Goal: Communication & Community: Answer question/provide support

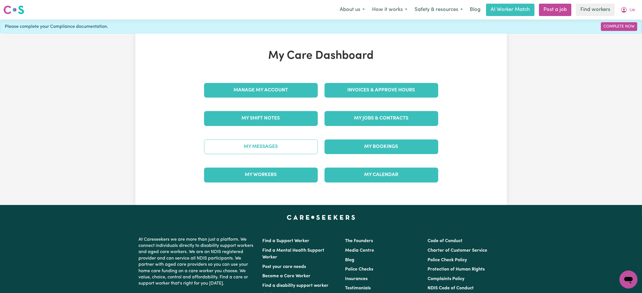
click at [285, 144] on link "My Messages" at bounding box center [261, 147] width 114 height 15
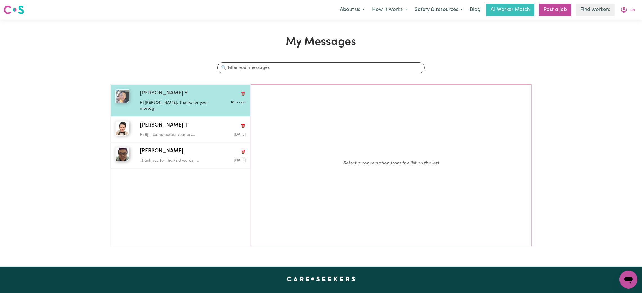
click at [200, 100] on p "Hi [PERSON_NAME], Thanks for your messag..." at bounding box center [175, 106] width 71 height 12
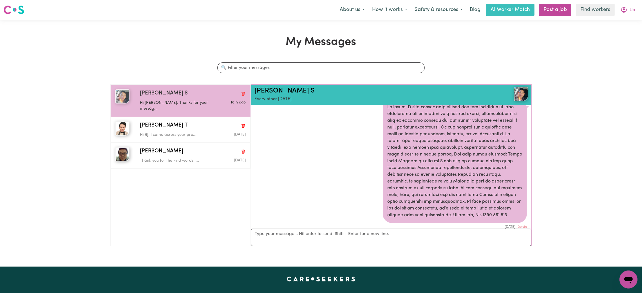
scroll to position [9, 0]
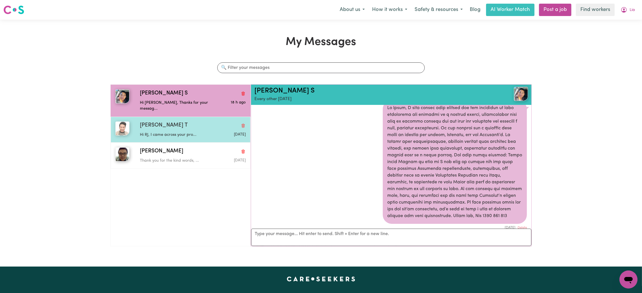
click at [180, 122] on div "[PERSON_NAME] T" at bounding box center [193, 126] width 106 height 8
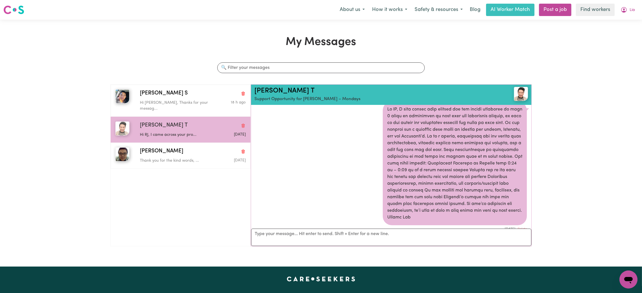
scroll to position [7, 0]
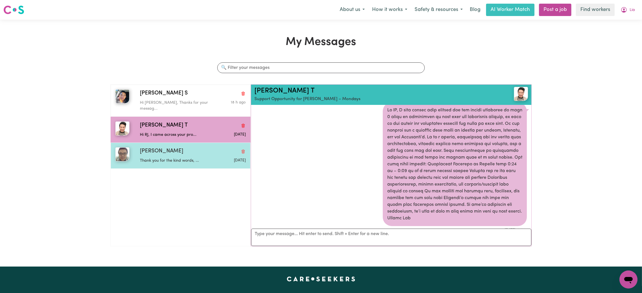
click at [178, 162] on div "[PERSON_NAME] G Thank you for the kind words, ... [DATE]" at bounding box center [181, 156] width 140 height 26
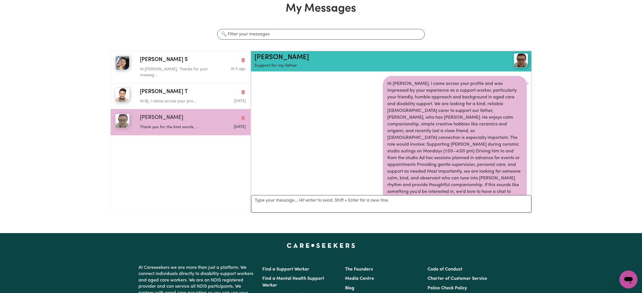
scroll to position [0, 0]
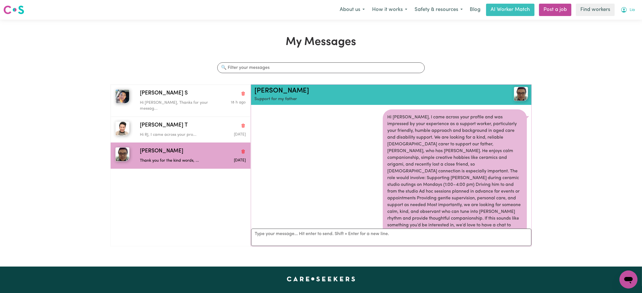
click at [625, 11] on icon "My Account" at bounding box center [623, 9] width 7 height 7
click at [617, 23] on link "My Dashboard" at bounding box center [615, 22] width 44 height 11
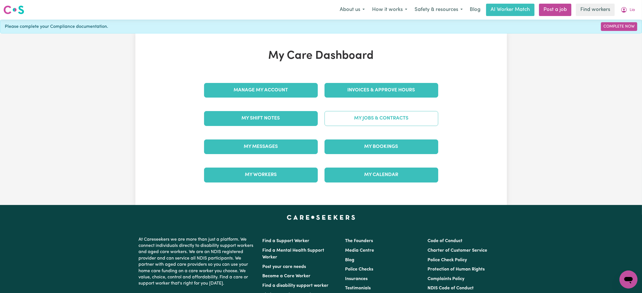
click at [373, 124] on link "My Jobs & Contracts" at bounding box center [381, 118] width 114 height 15
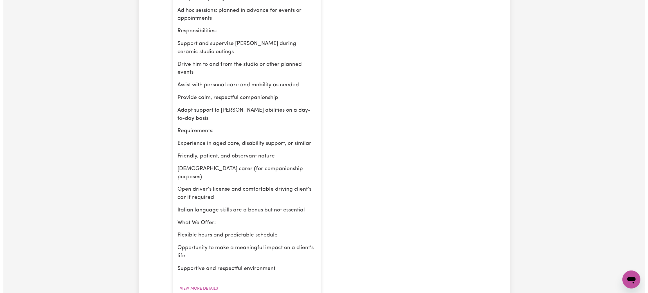
scroll to position [284, 0]
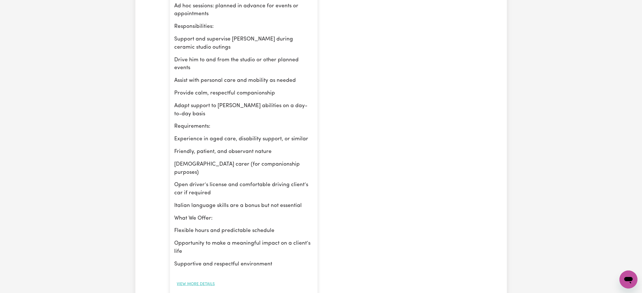
click at [201, 280] on button "View more details" at bounding box center [195, 284] width 43 height 9
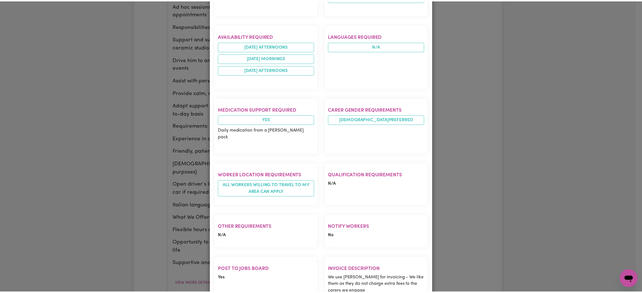
scroll to position [0, 0]
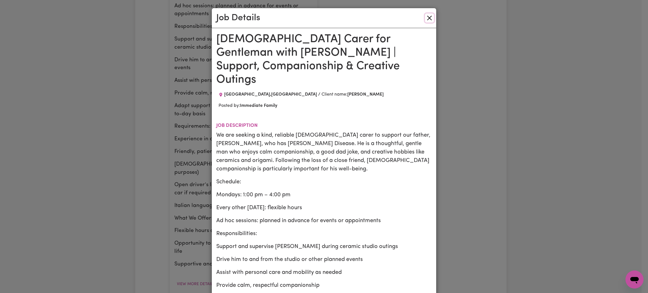
click at [426, 18] on button "Close" at bounding box center [429, 18] width 9 height 9
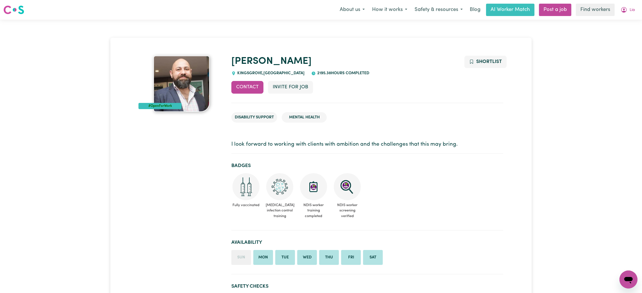
click at [246, 74] on span "KINGSGROVE , New South Wales" at bounding box center [270, 73] width 69 height 4
copy span "KINGSGROVE"
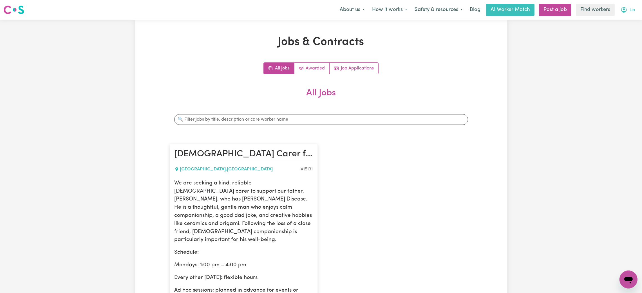
click at [630, 12] on span "Lia" at bounding box center [631, 10] width 5 height 6
click at [613, 35] on link "Logout" at bounding box center [615, 32] width 44 height 11
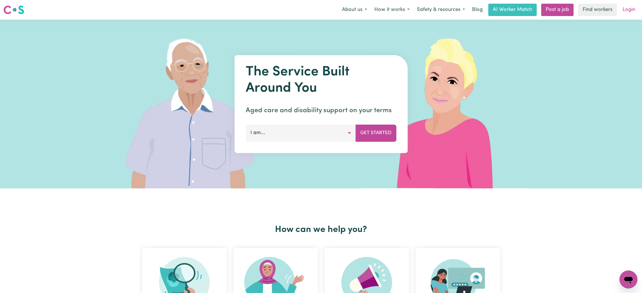
click at [629, 6] on link "Login" at bounding box center [628, 10] width 19 height 12
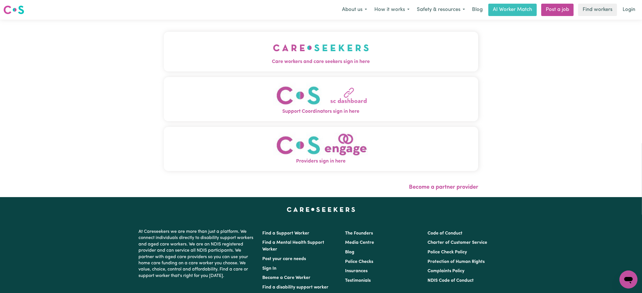
click at [333, 61] on span "Care workers and care seekers sign in here" at bounding box center [321, 61] width 314 height 7
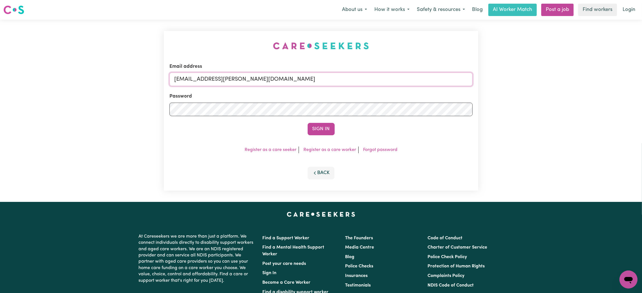
drag, startPoint x: 206, startPoint y: 80, endPoint x: 376, endPoint y: 98, distance: 171.2
click at [376, 98] on form "Email address [EMAIL_ADDRESS][PERSON_NAME][DOMAIN_NAME] Password Sign In" at bounding box center [320, 99] width 303 height 72
type input "[EMAIL_ADDRESS][DOMAIN_NAME]"
click at [307, 123] on button "Sign In" at bounding box center [320, 129] width 27 height 12
